Goal: Navigation & Orientation: Go to known website

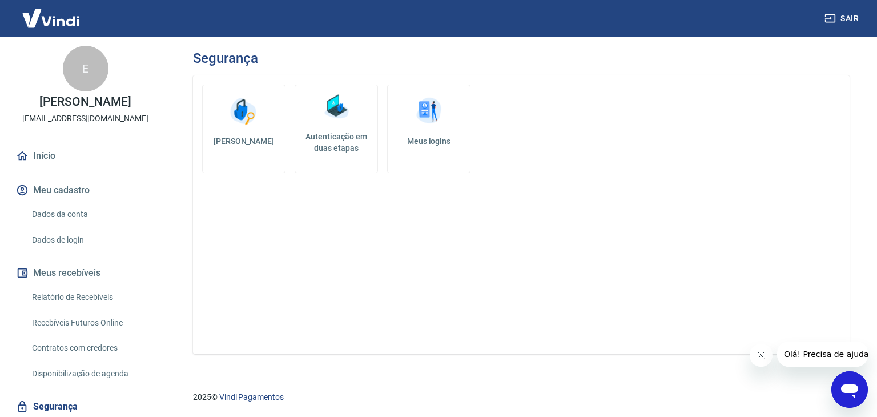
click at [55, 26] on img at bounding box center [51, 18] width 74 height 35
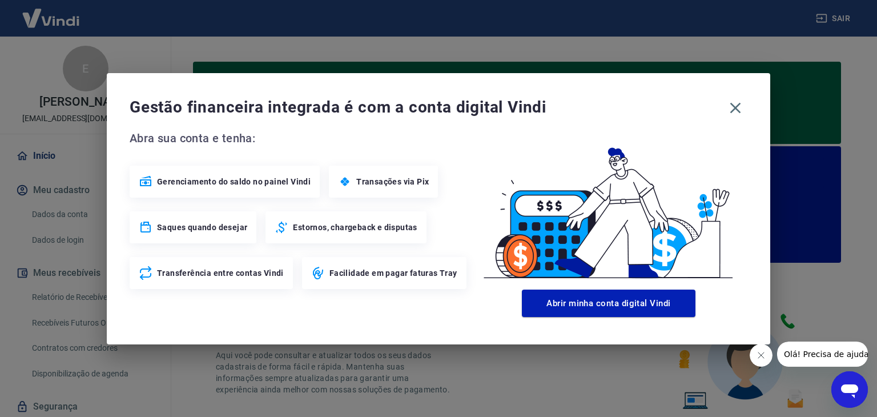
click at [297, 223] on span "Estornos, chargeback e disputas" at bounding box center [355, 226] width 124 height 11
click at [278, 228] on icon at bounding box center [282, 227] width 14 height 14
click at [737, 104] on icon "button" at bounding box center [735, 108] width 18 height 18
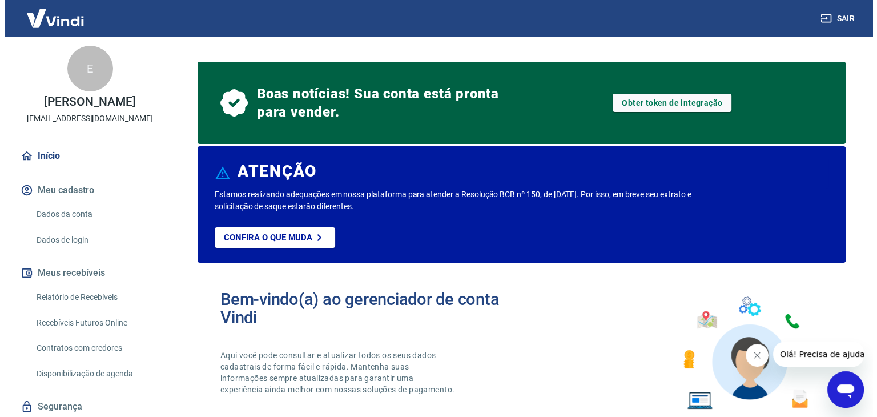
scroll to position [171, 0]
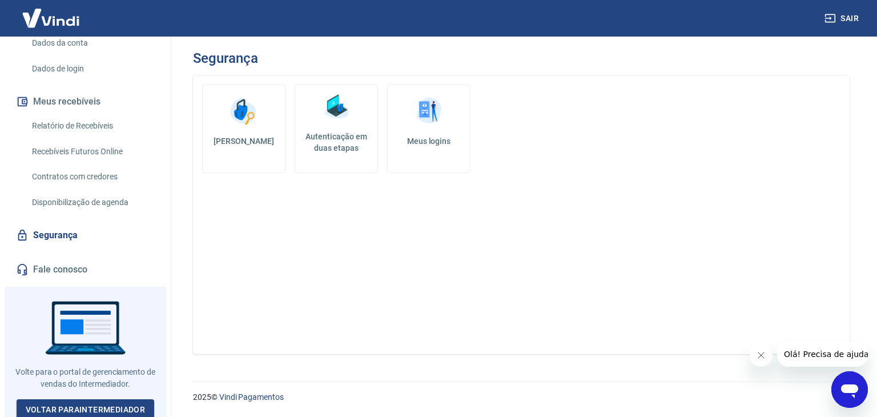
click at [64, 236] on link "Segurança" at bounding box center [85, 235] width 143 height 25
click at [41, 15] on img at bounding box center [51, 18] width 74 height 35
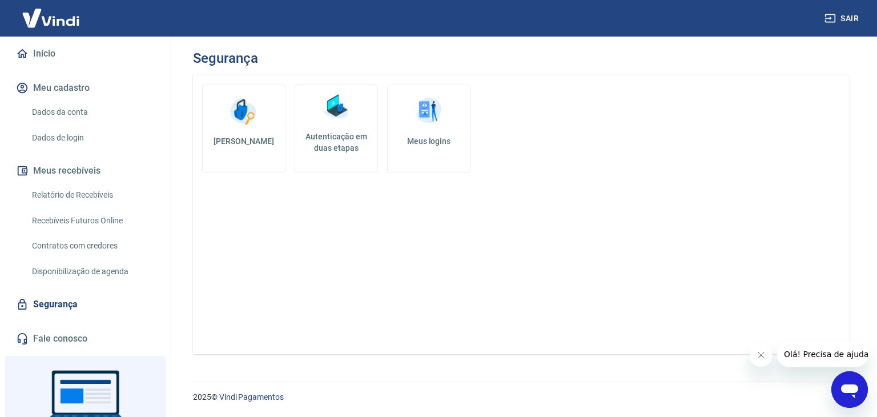
scroll to position [175, 0]
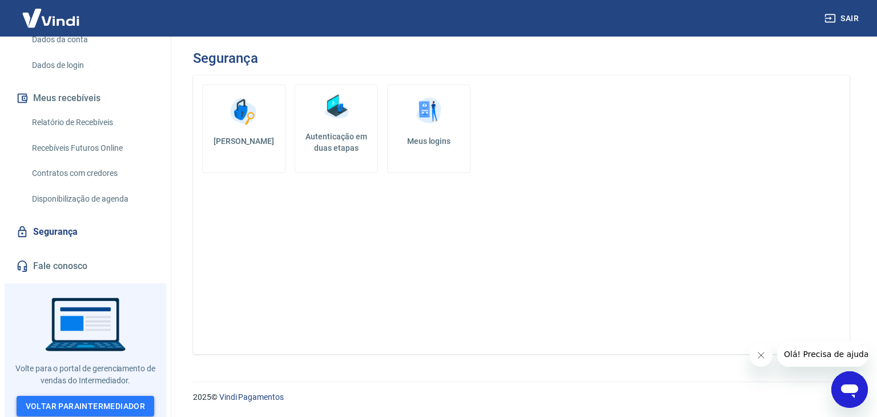
click at [130, 405] on link "Voltar para Intermediador" at bounding box center [86, 406] width 138 height 21
